Goal: Task Accomplishment & Management: Manage account settings

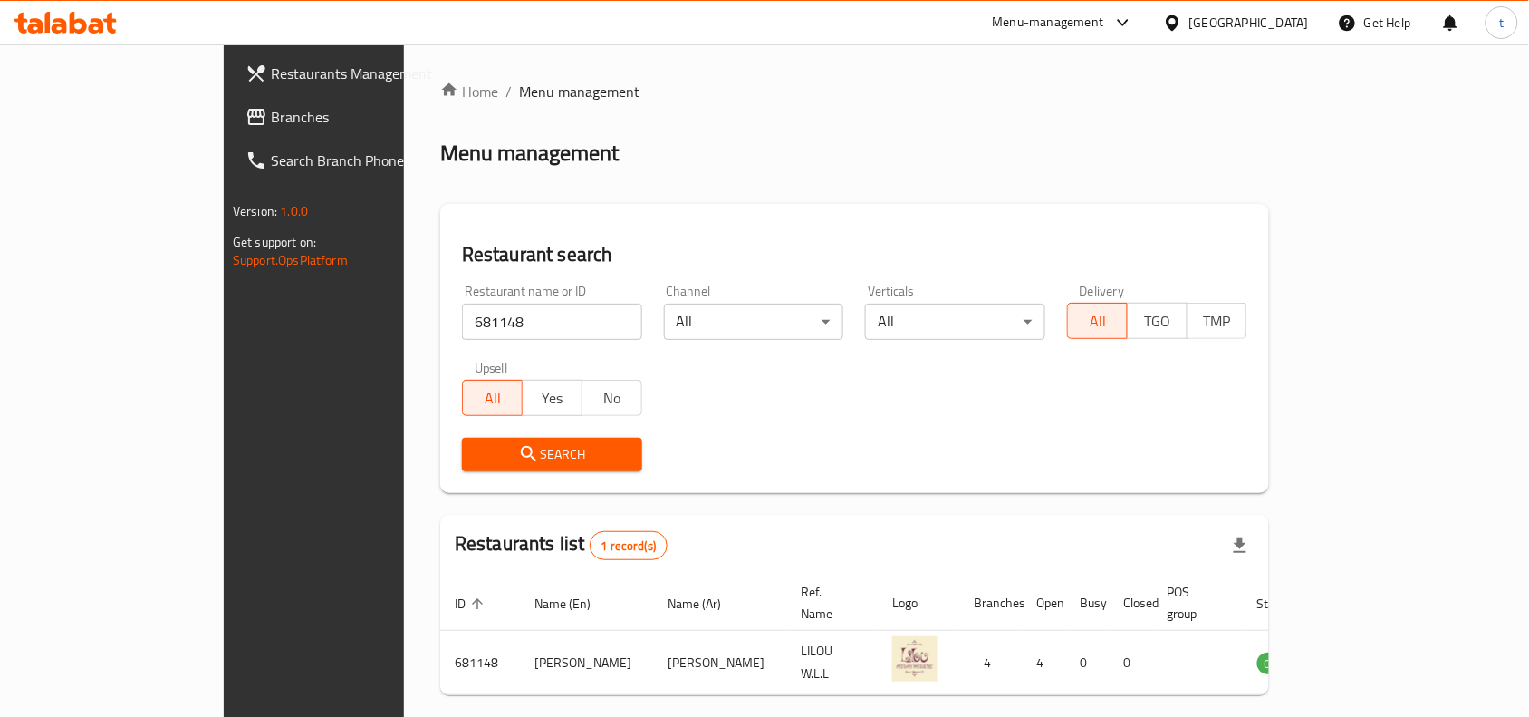
click at [271, 121] on span "Branches" at bounding box center [368, 117] width 194 height 22
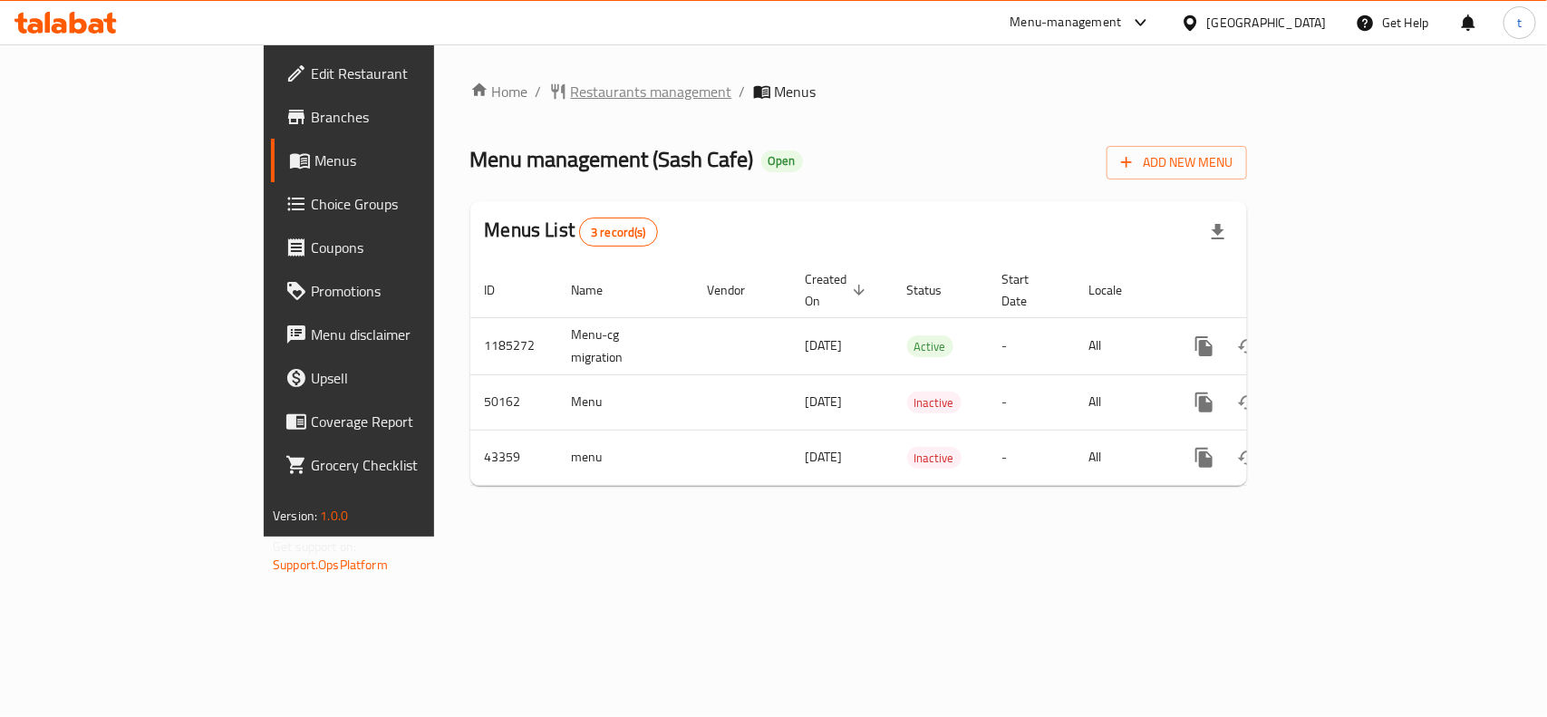
click at [571, 93] on span "Restaurants management" at bounding box center [651, 92] width 161 height 22
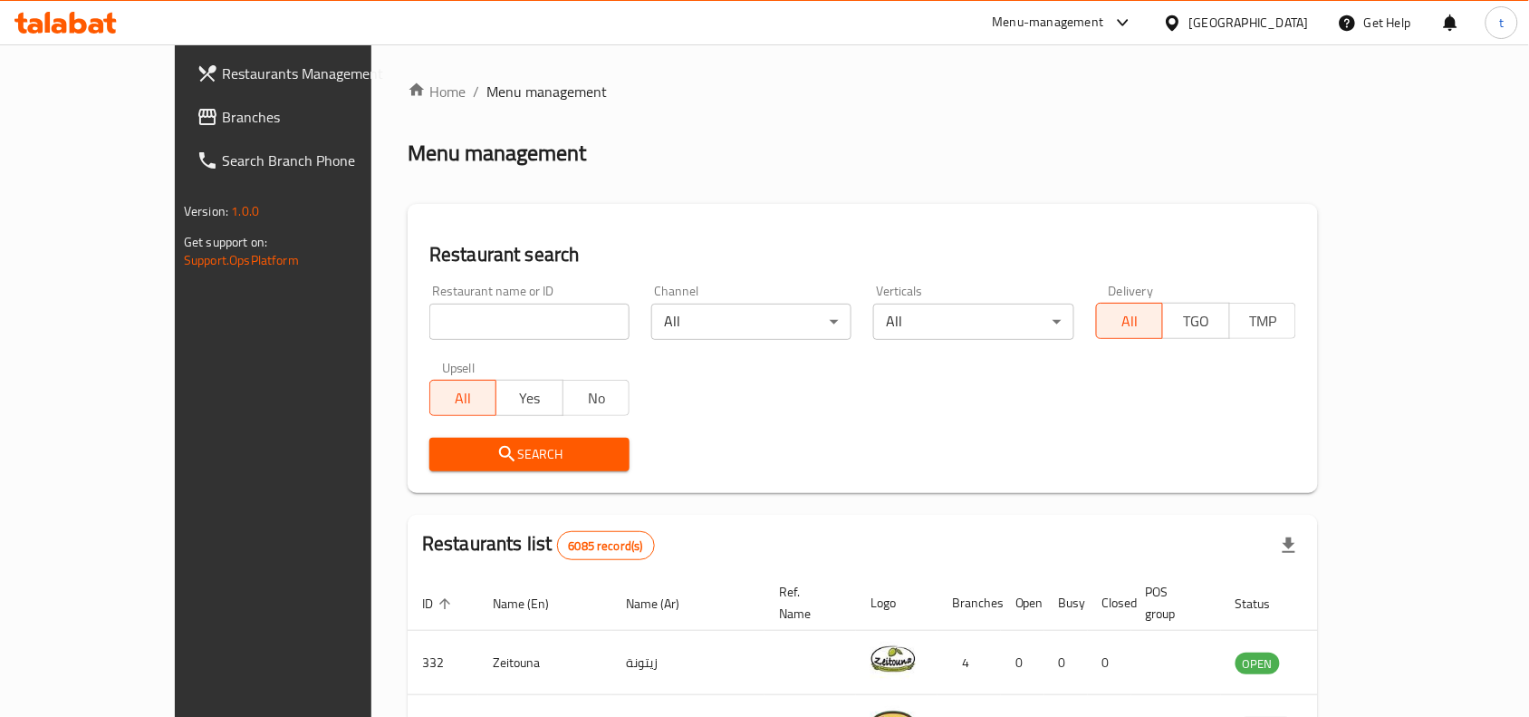
click at [419, 345] on div "Restaurant name or ID Restaurant name or ID" at bounding box center [530, 312] width 222 height 77
click at [429, 323] on input "search" at bounding box center [529, 322] width 200 height 36
paste input "22443"
type input "22443"
click at [429, 441] on button "Search" at bounding box center [529, 455] width 200 height 34
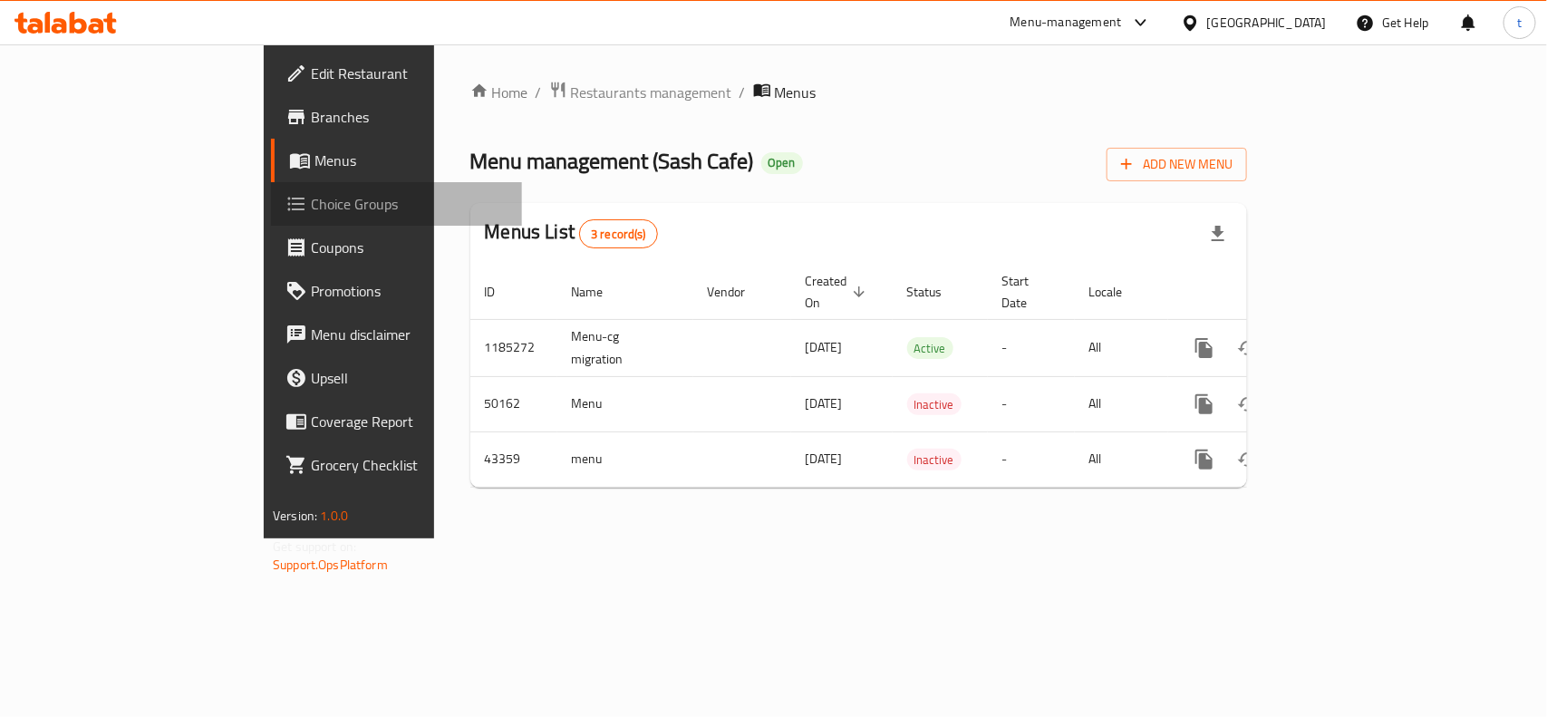
click at [311, 202] on span "Choice Groups" at bounding box center [409, 204] width 197 height 22
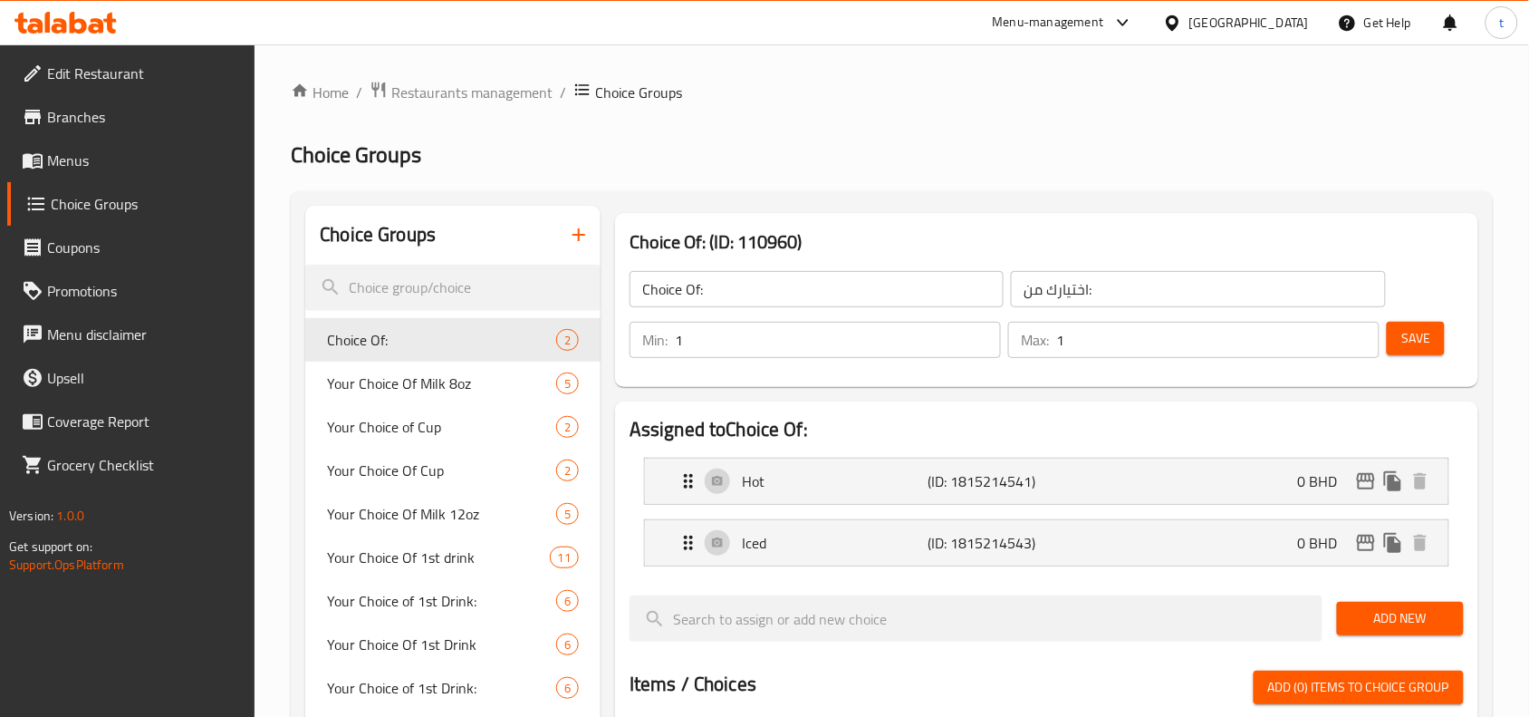
click at [737, 146] on h2 "Choice Groups" at bounding box center [892, 154] width 1202 height 29
click at [399, 285] on input "search" at bounding box center [452, 288] width 295 height 46
paste input "Choice Of 2nd Drink"
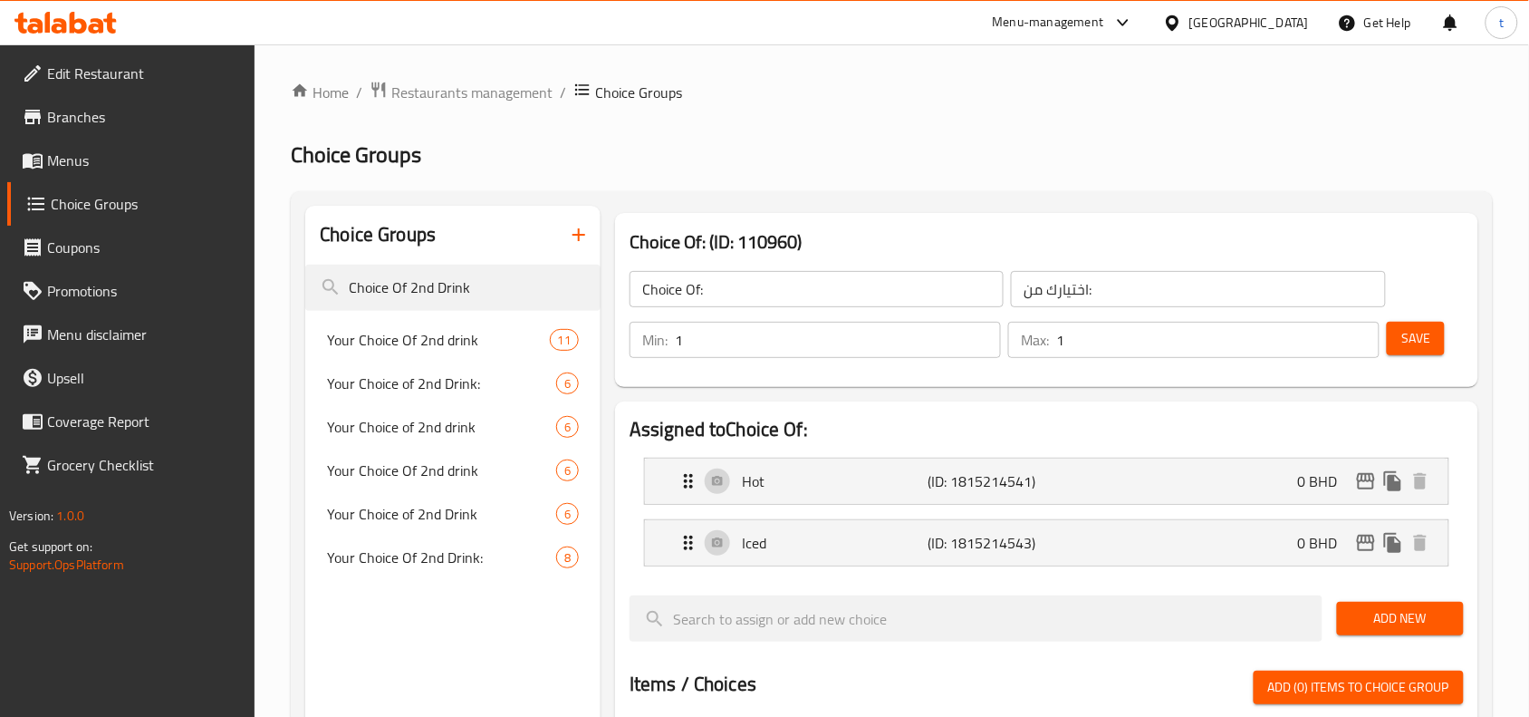
type input "Choice Of 2nd Drink"
click at [477, 295] on input "Choice Of 2nd Drink" at bounding box center [452, 288] width 295 height 46
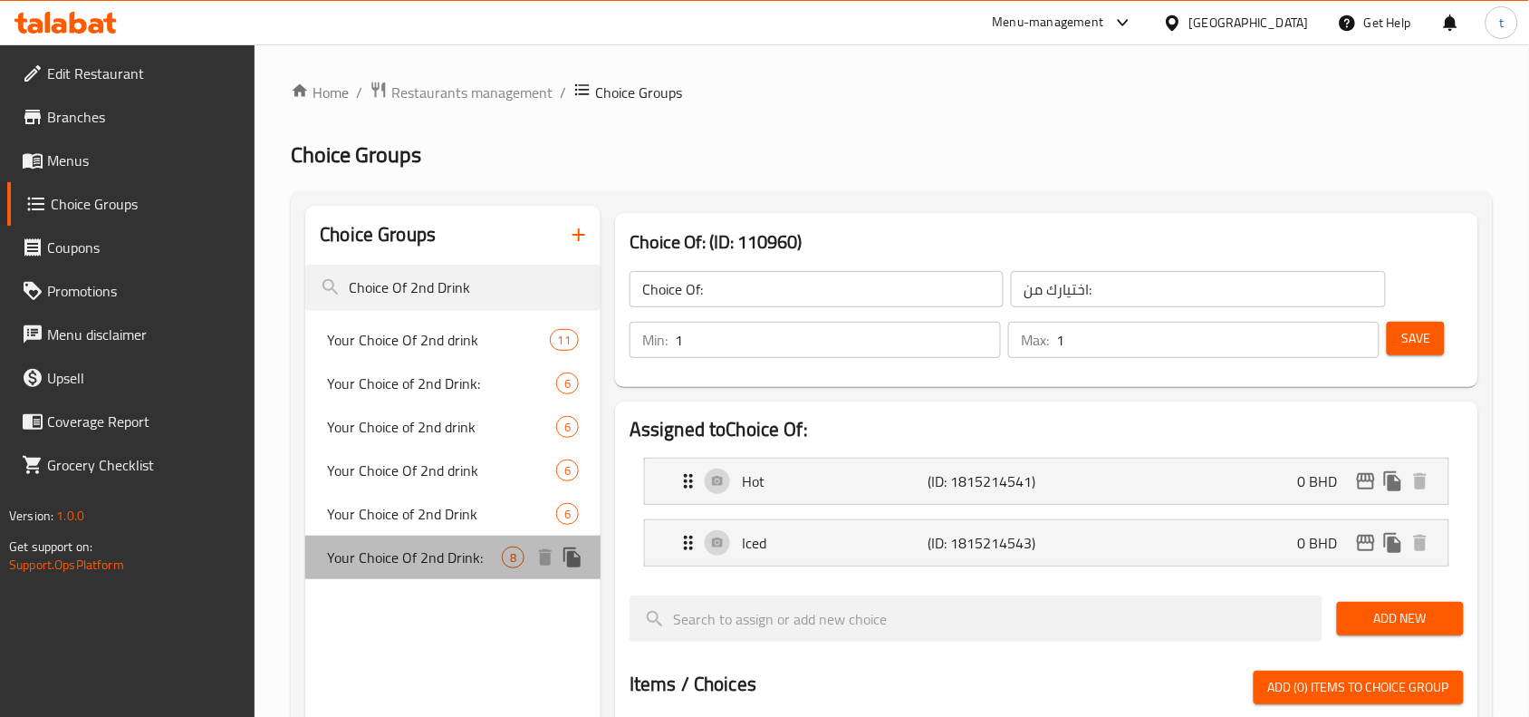
click at [468, 560] on span "Your Choice Of 2nd Drink:" at bounding box center [414, 557] width 175 height 22
type input "Your Choice Of 2nd Drink:"
type input "اختيارك من المشروب الثاني:"
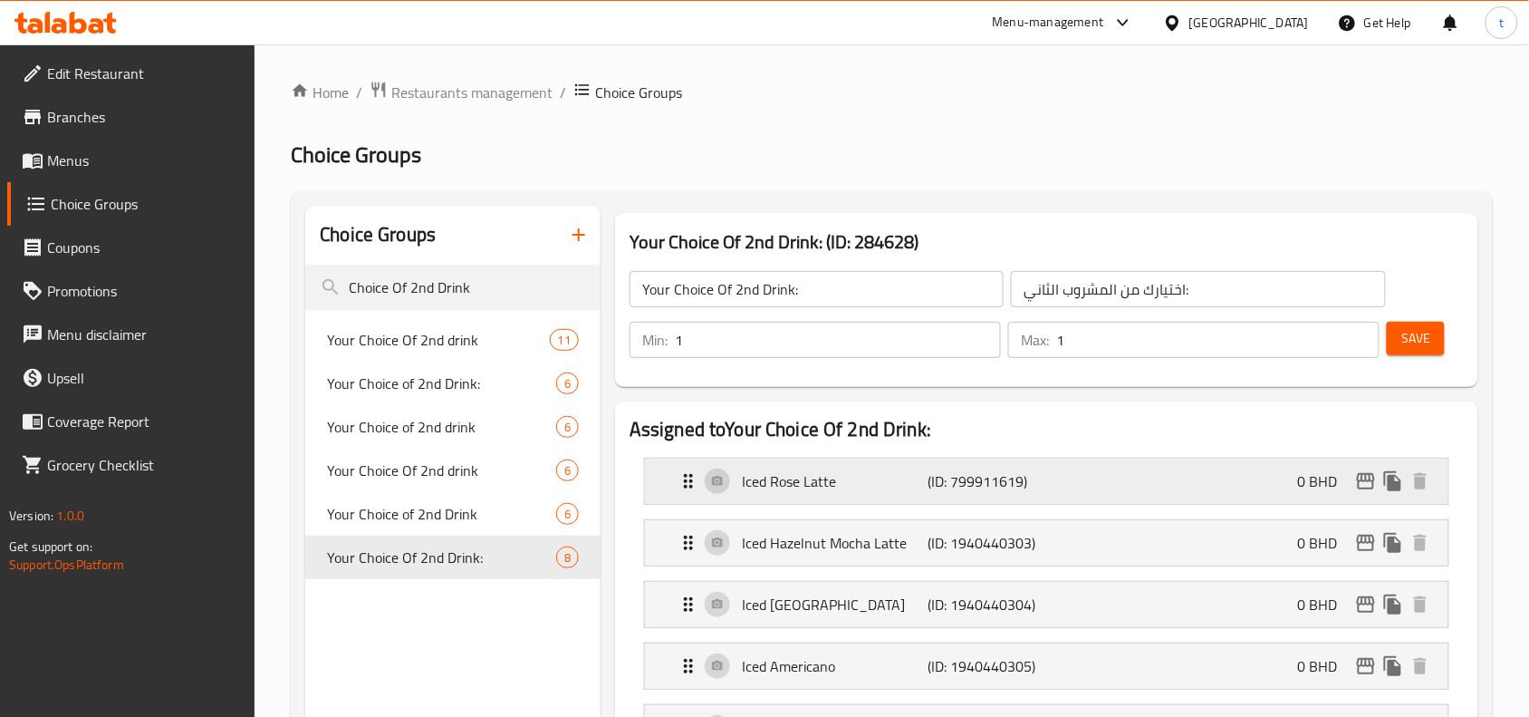
click at [802, 476] on p "Iced Rose Latte" at bounding box center [835, 481] width 186 height 22
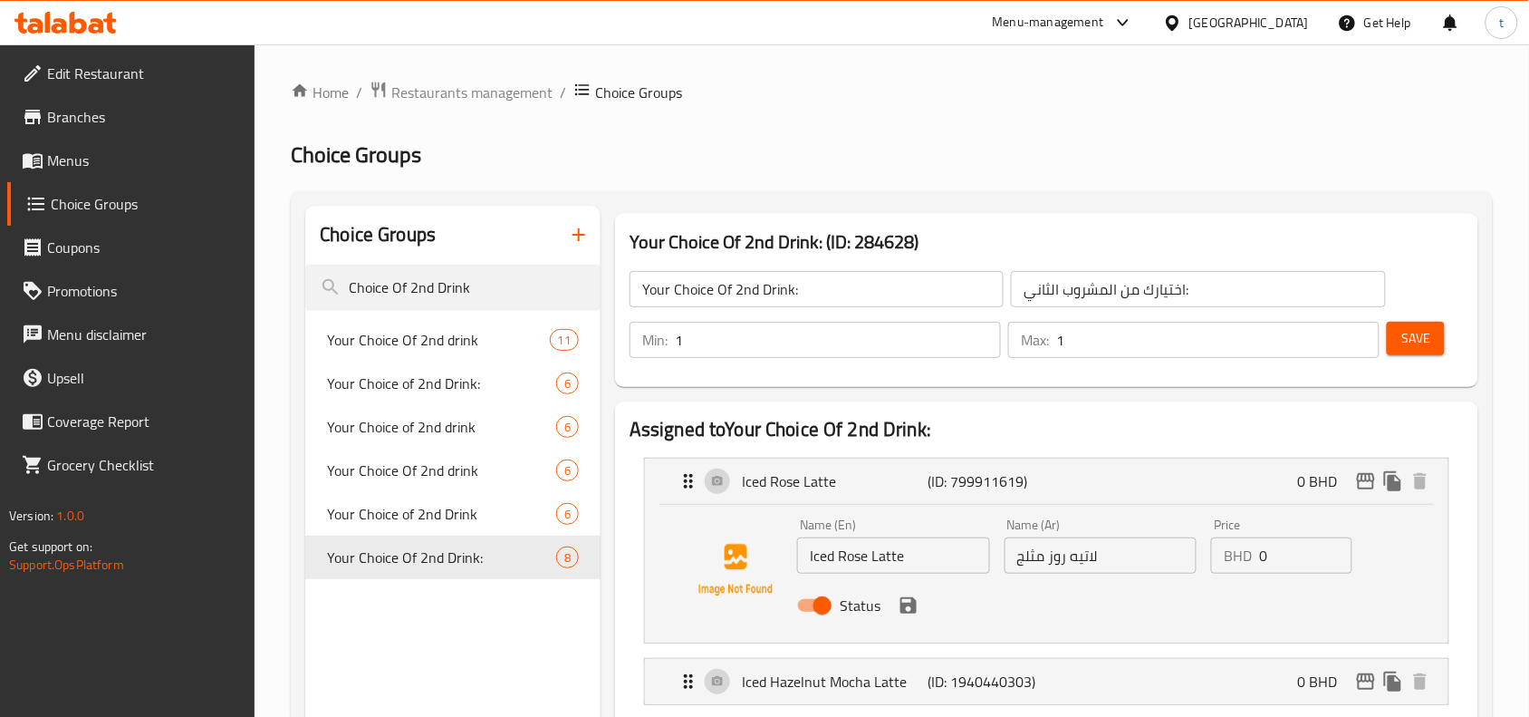
click at [1074, 564] on input "لاتيه روز مثلج" at bounding box center [1101, 555] width 193 height 36
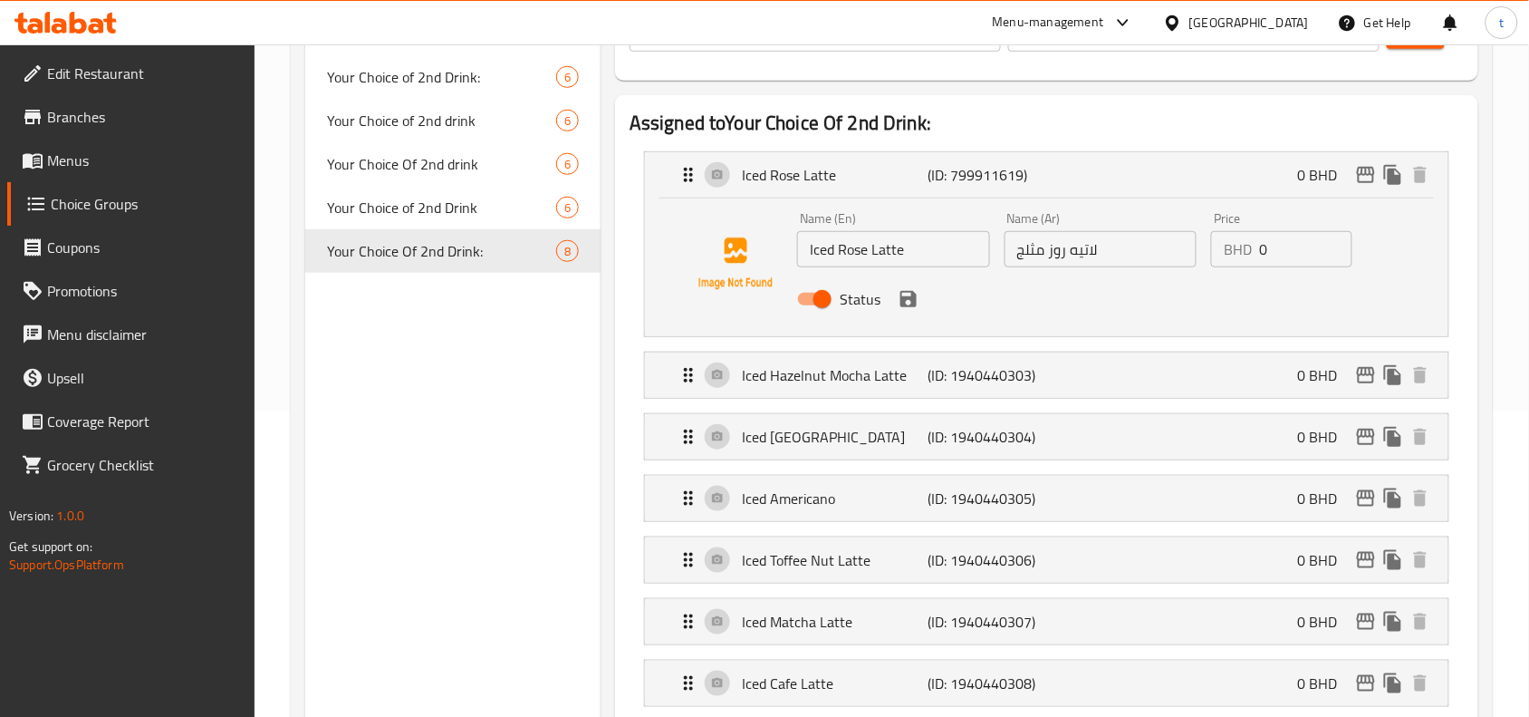
scroll to position [340, 0]
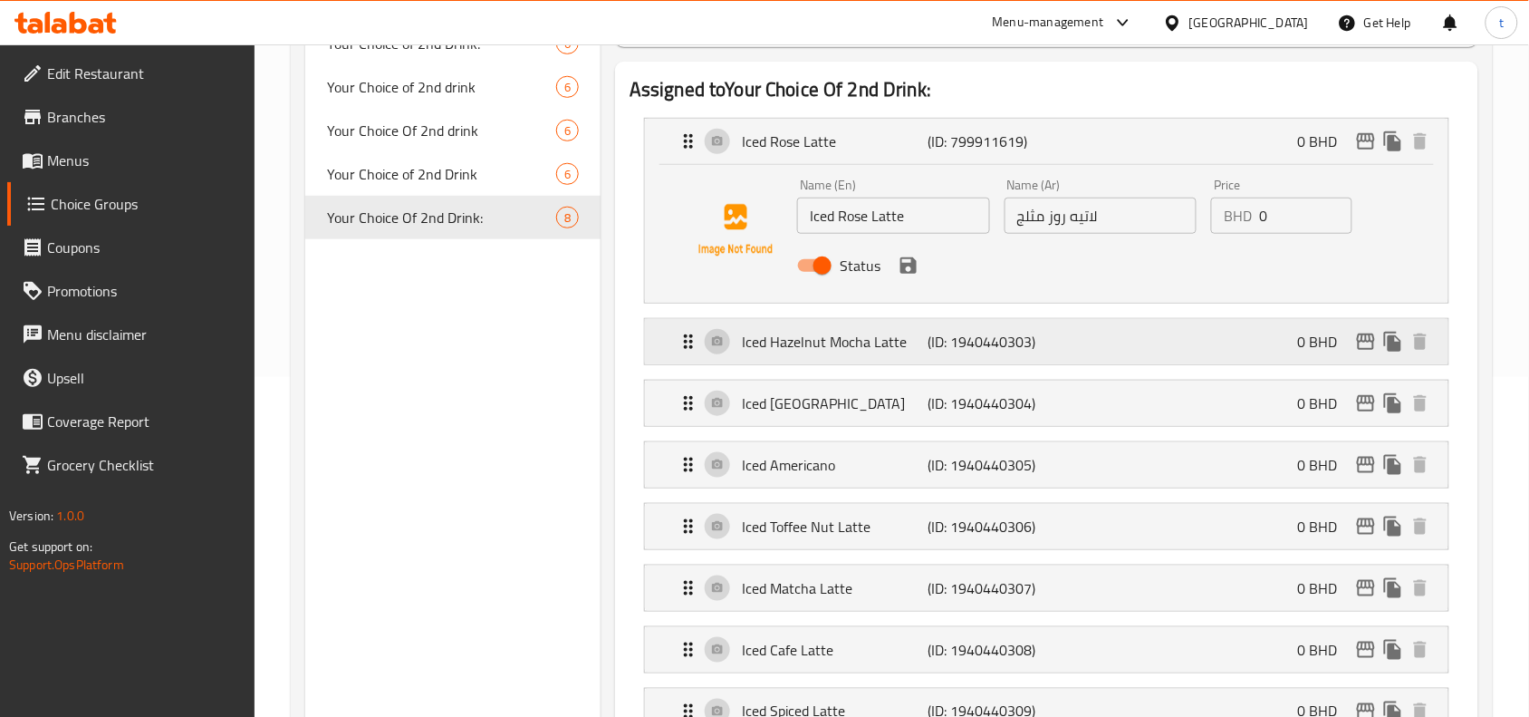
click at [1058, 344] on div "Iced Hazelnut Mocha Latte (ID: 1940440303) 0 BHD" at bounding box center [1052, 341] width 749 height 45
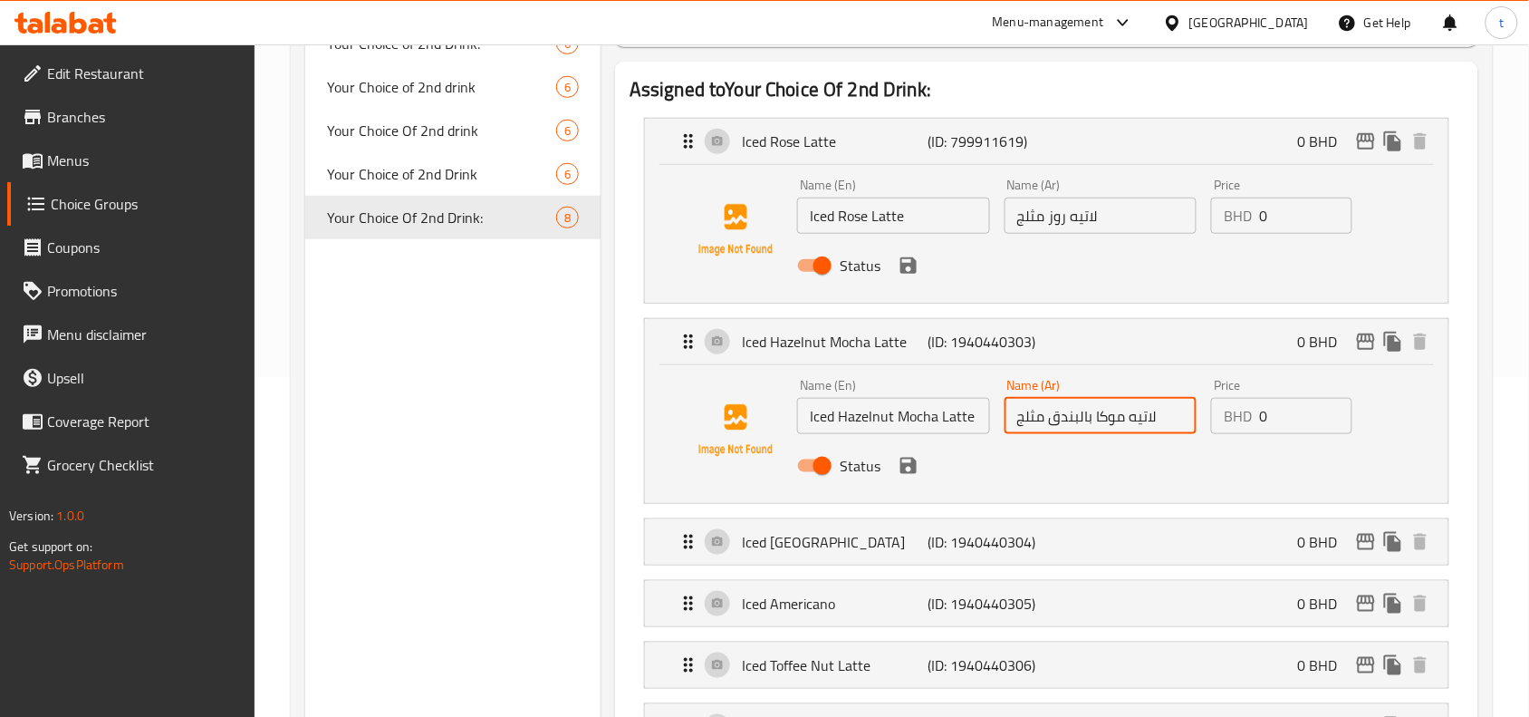
click at [1085, 422] on input "لاتيه موكا بالبندق مثلج" at bounding box center [1101, 416] width 193 height 36
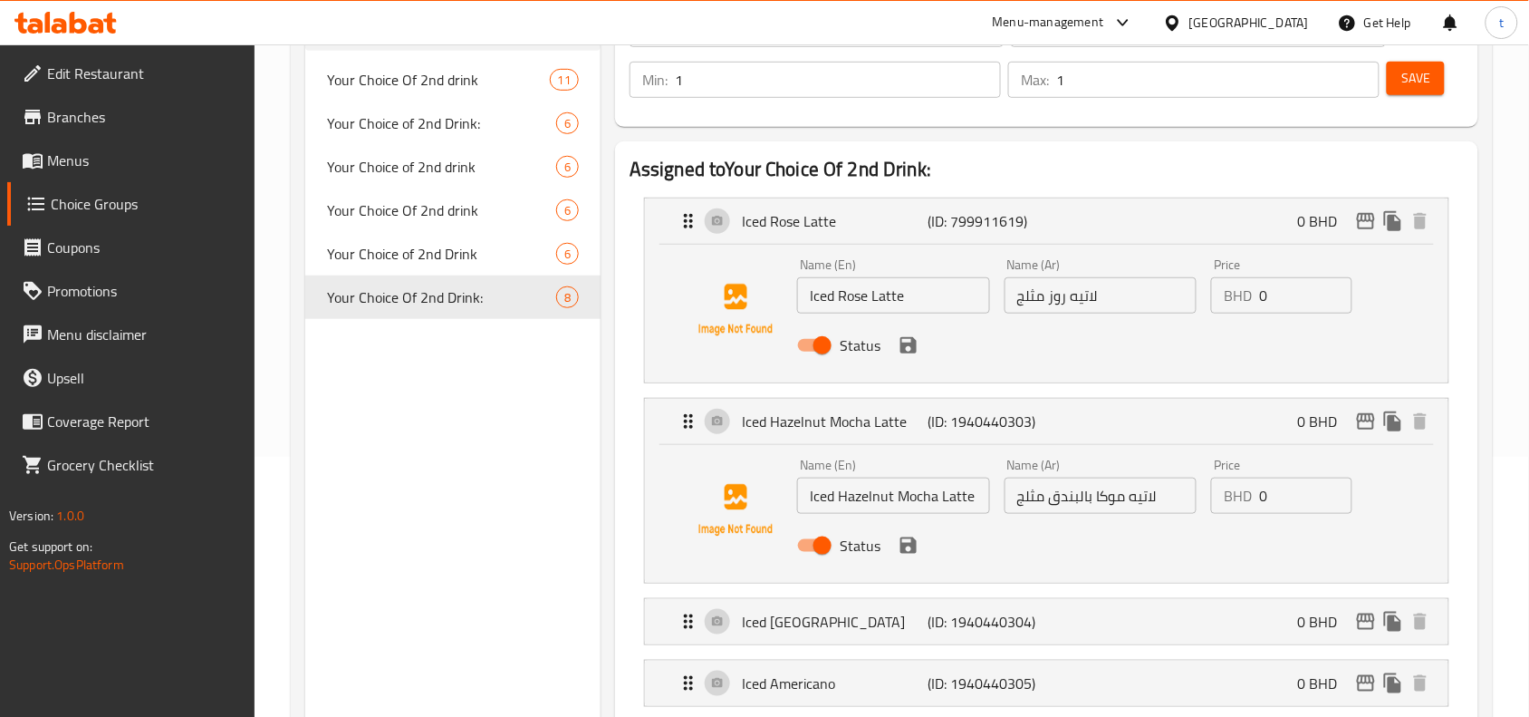
scroll to position [227, 0]
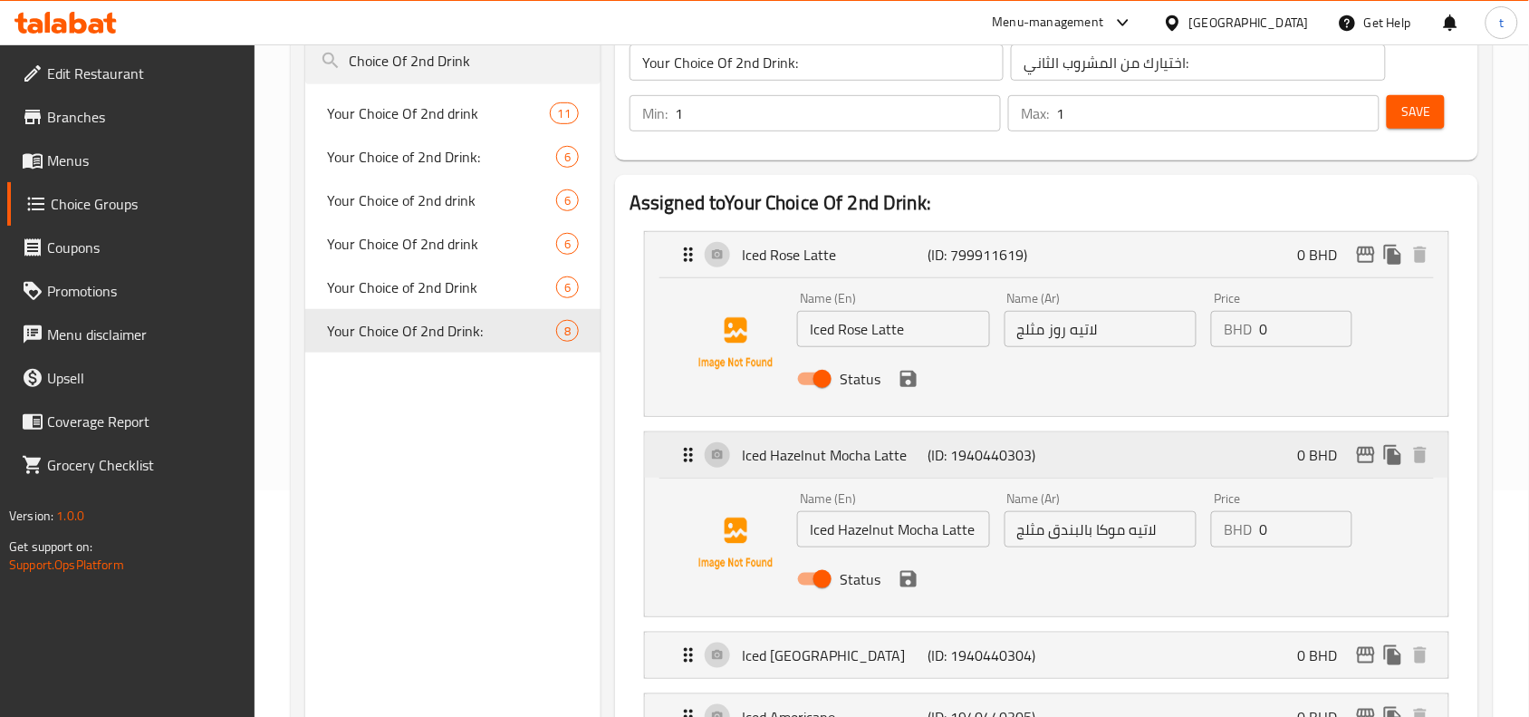
click at [850, 473] on div "Iced Hazelnut Mocha Latte (ID: 1940440303) 0 BHD" at bounding box center [1052, 454] width 749 height 45
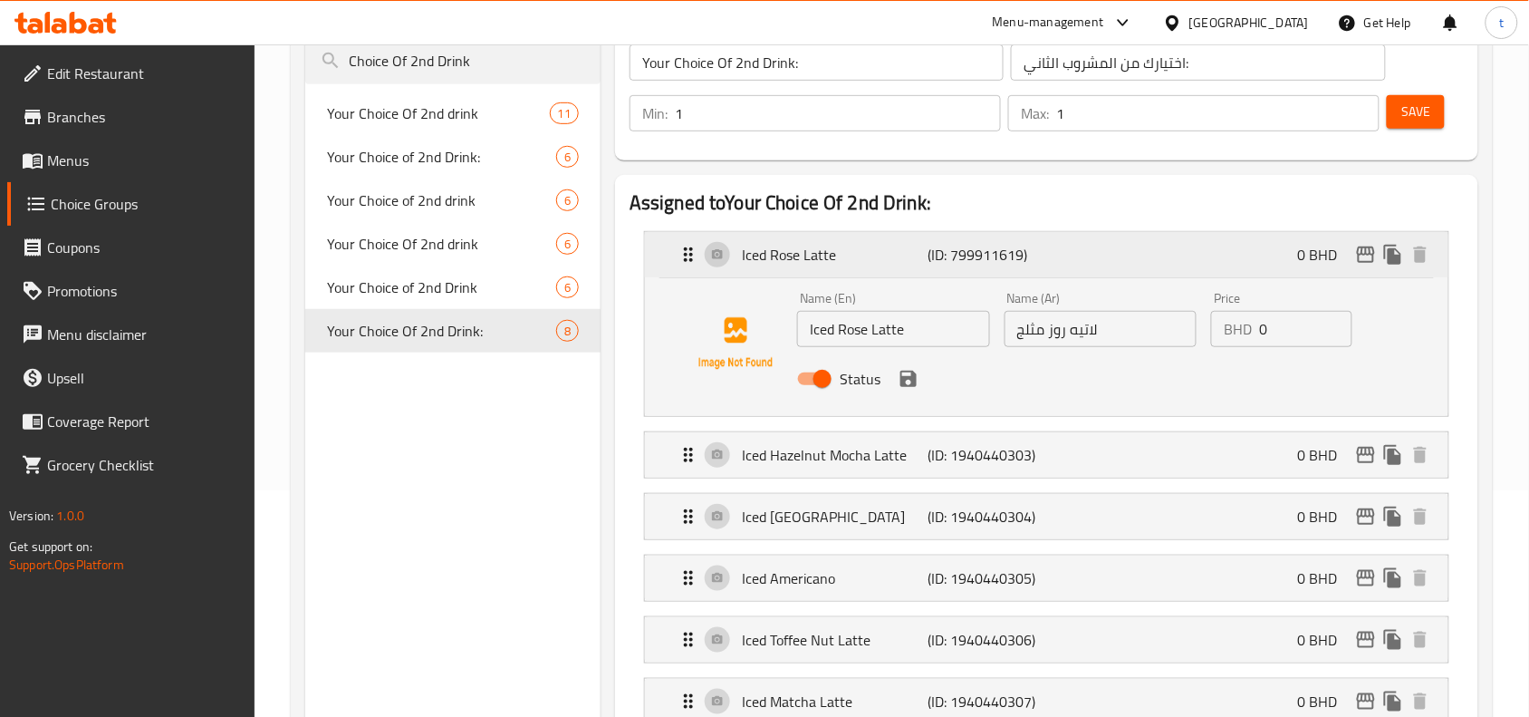
click at [830, 273] on div "Iced Rose Latte (ID: 799911619) 0 BHD" at bounding box center [1052, 254] width 749 height 45
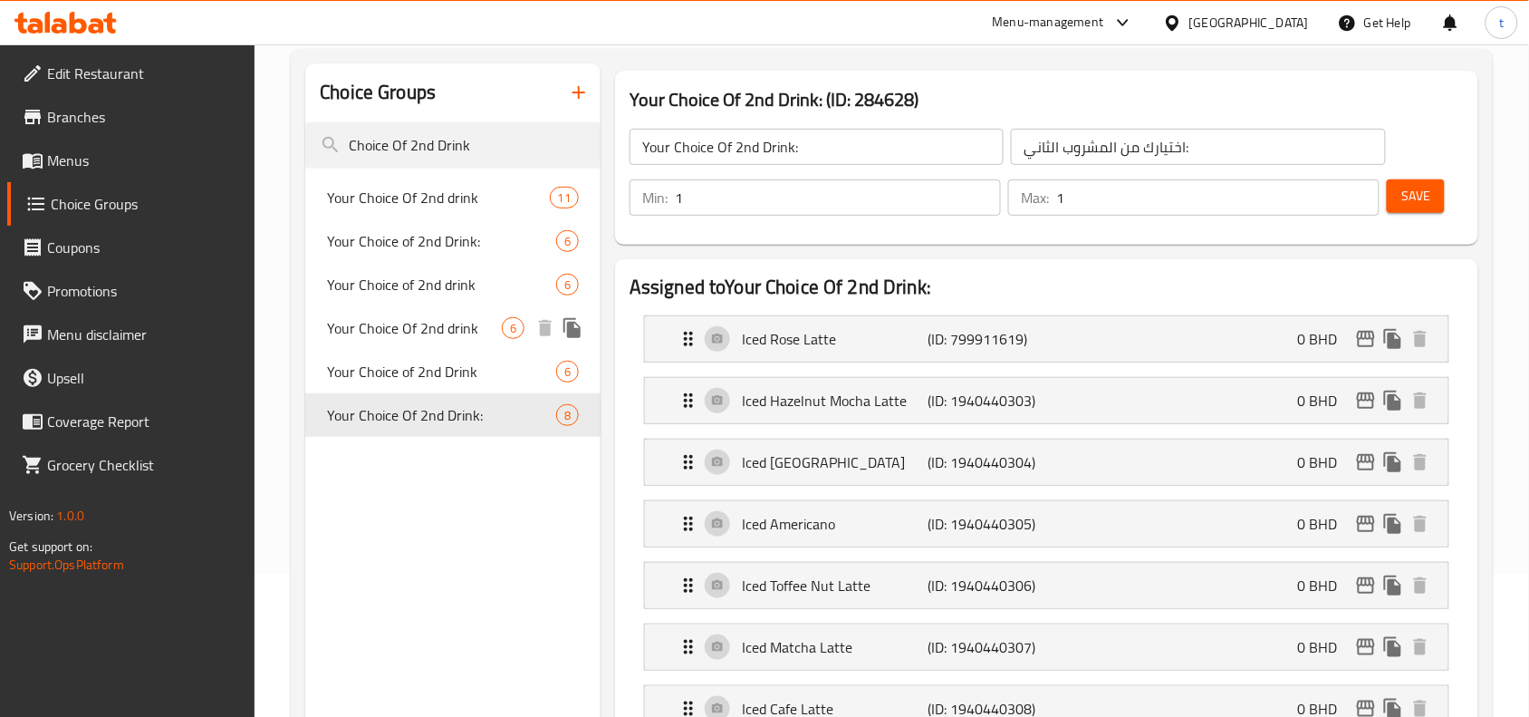
scroll to position [113, 0]
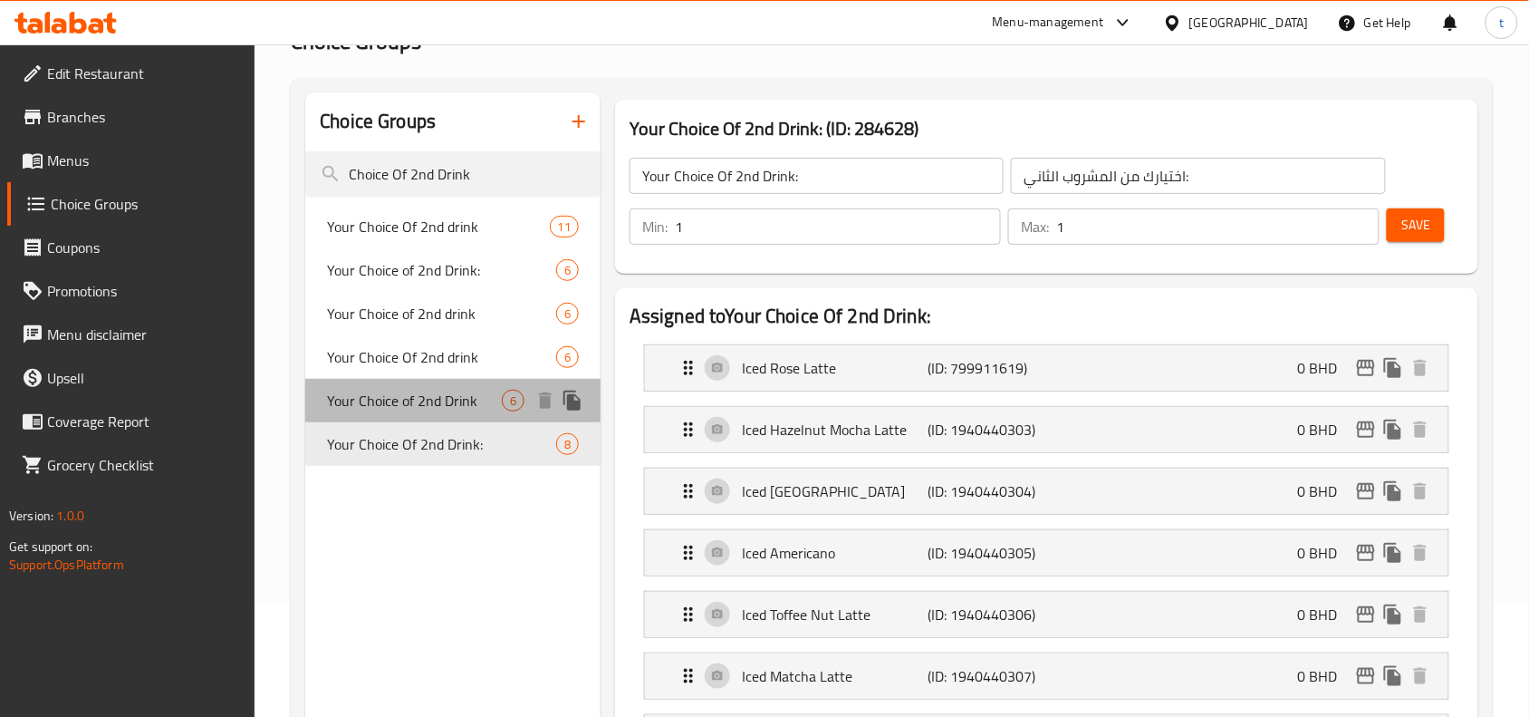
click at [469, 400] on span "Your Choice of 2nd Drink" at bounding box center [414, 401] width 175 height 22
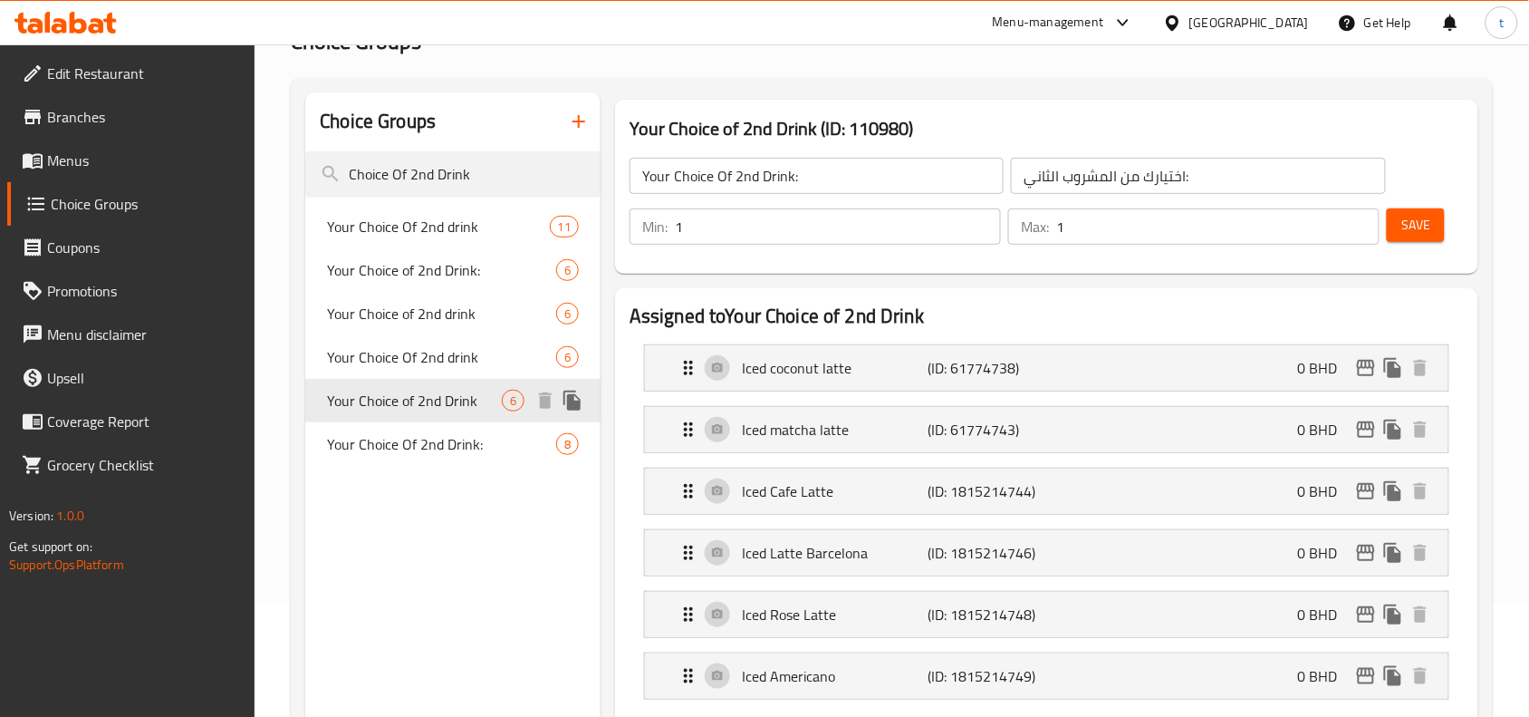
type input "Your Choice of 2nd Drink"
type input "اختيارك من المشروب الثاني"
click at [862, 370] on p "Iced coconut latte" at bounding box center [835, 368] width 186 height 22
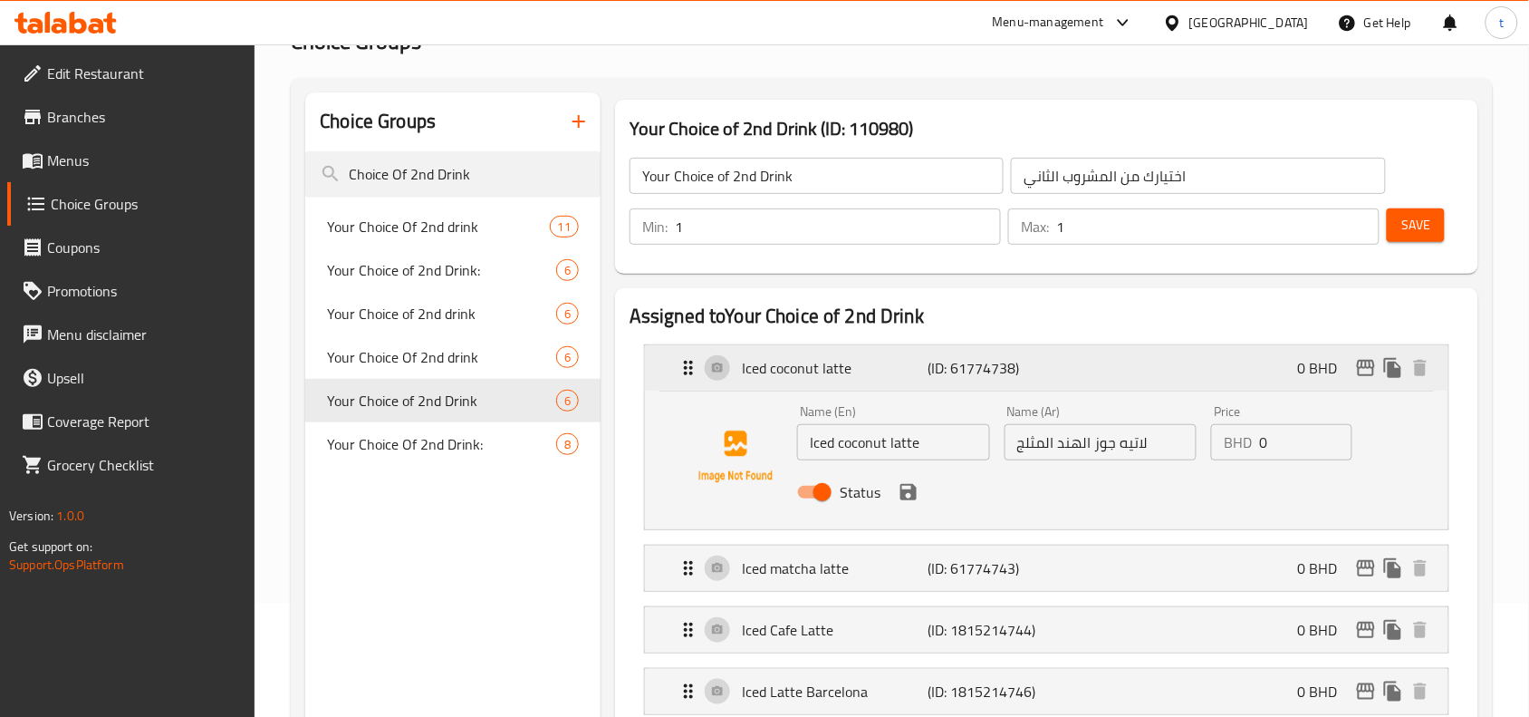
click at [862, 370] on p "Iced coconut latte" at bounding box center [835, 368] width 186 height 22
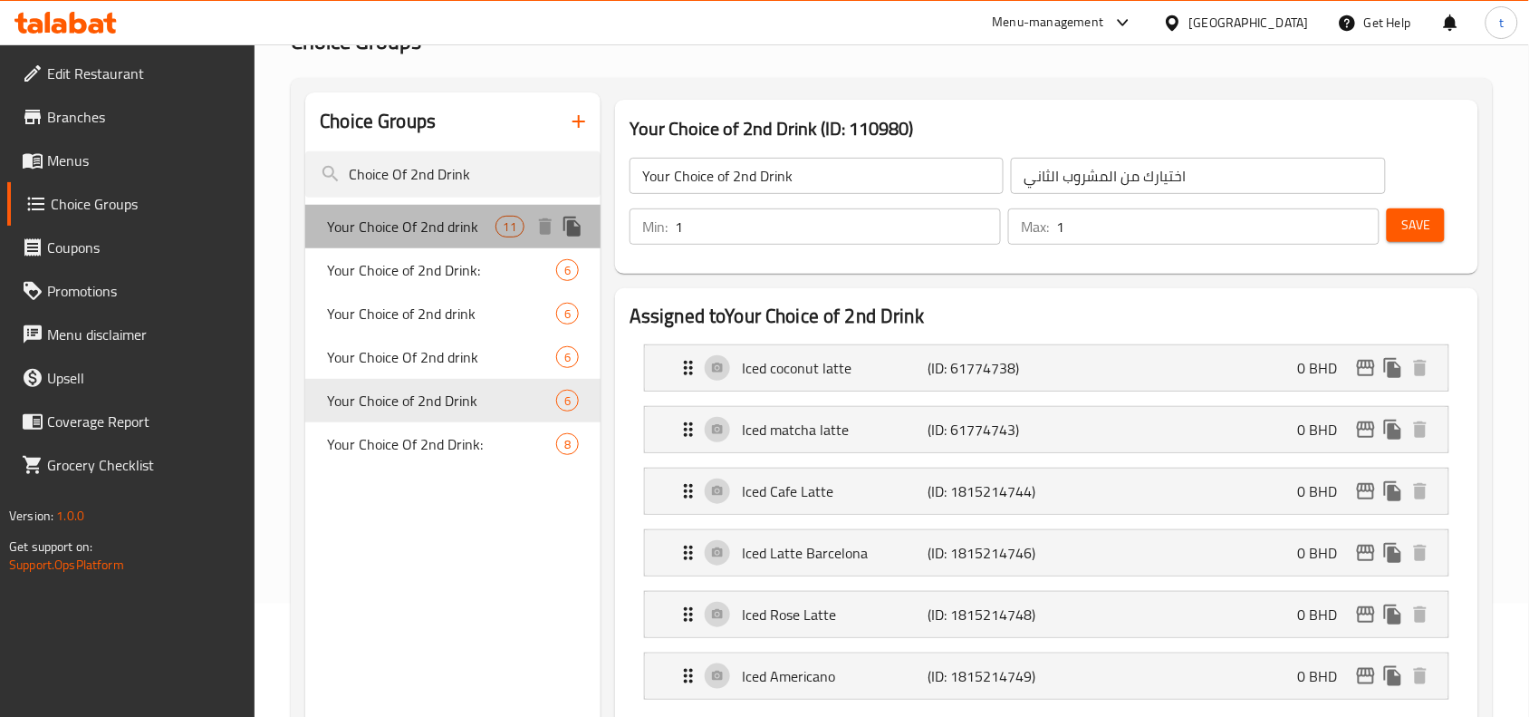
click at [465, 236] on span "Your Choice Of 2nd drink" at bounding box center [411, 227] width 168 height 22
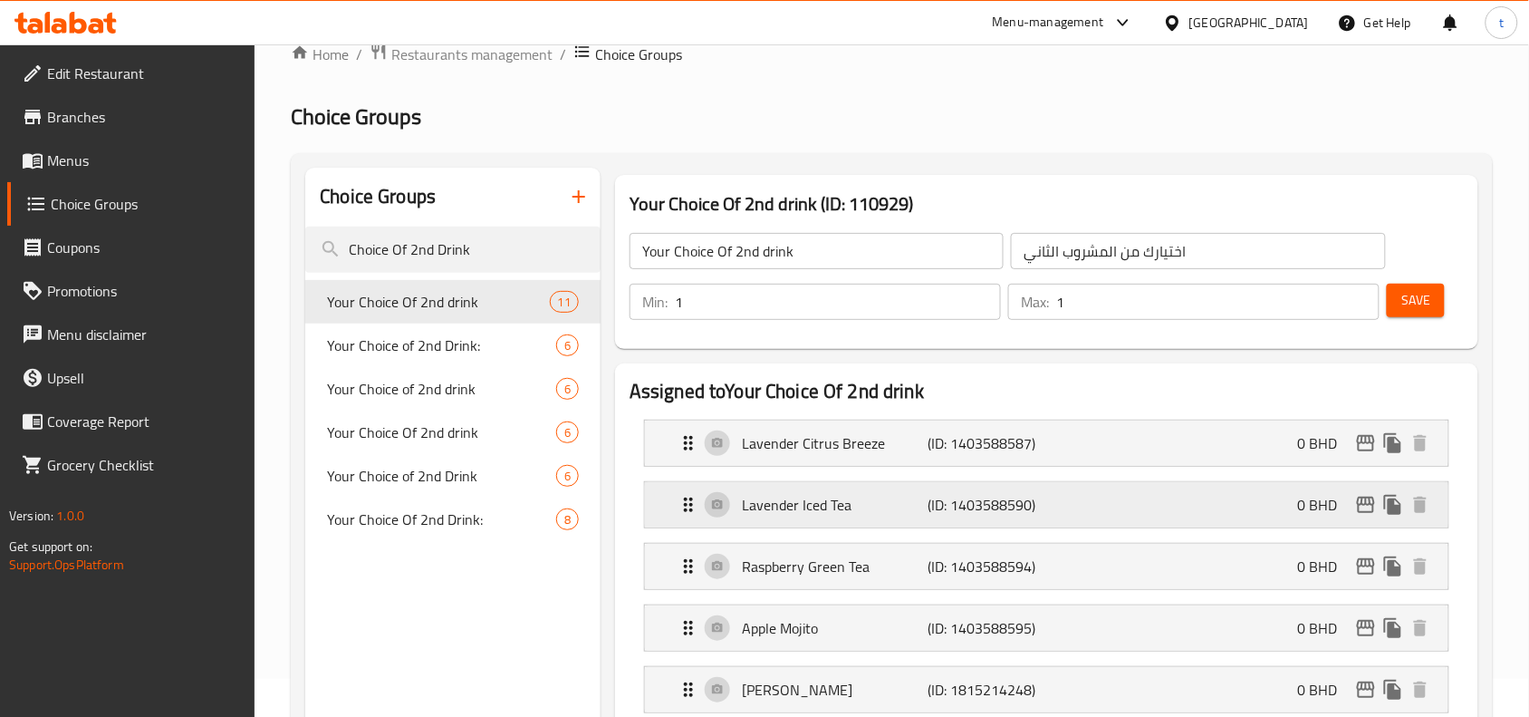
scroll to position [0, 0]
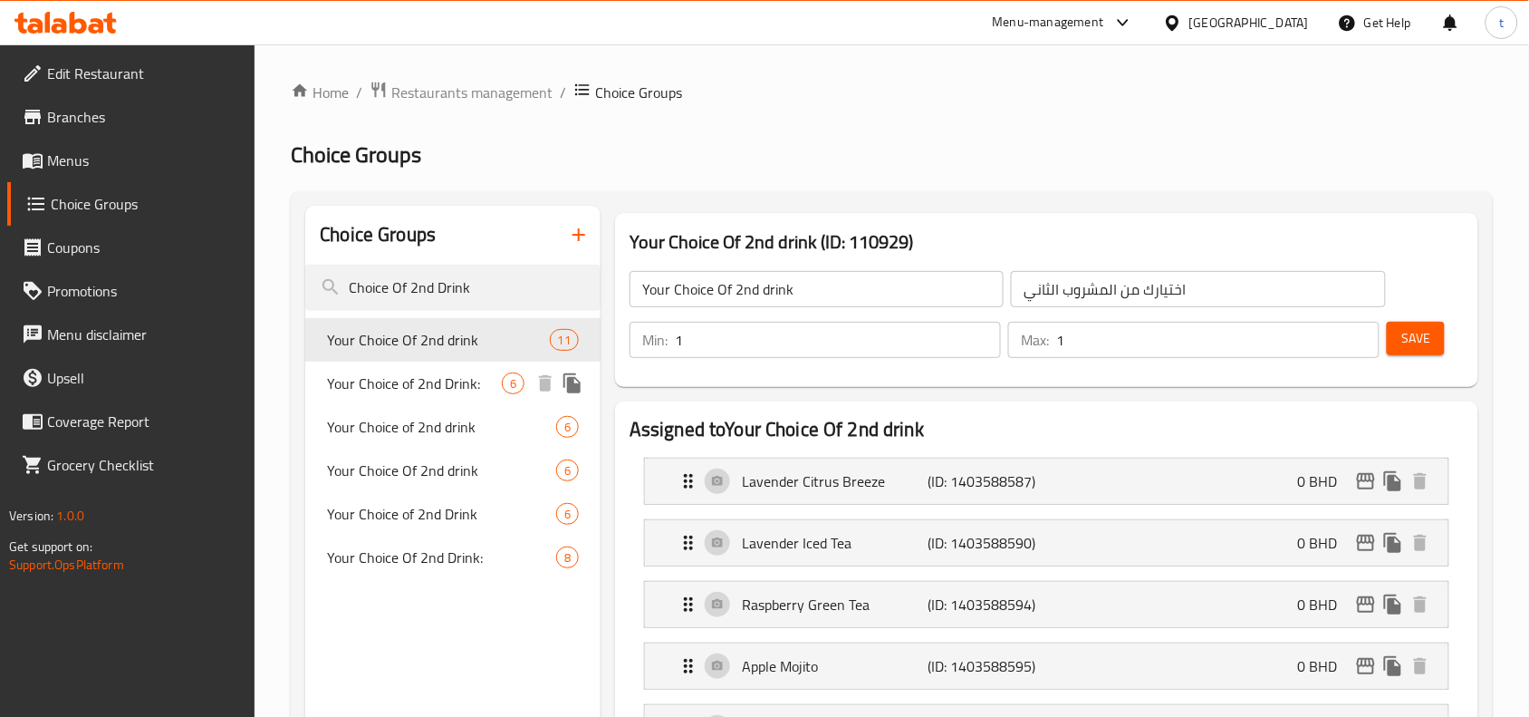
click at [459, 394] on span "Your Choice of 2nd Drink:" at bounding box center [414, 383] width 175 height 22
type input "Your Choice of 2nd Drink:"
type input "اختيارك من المشروب الثاني:"
